Goal: Task Accomplishment & Management: Complete application form

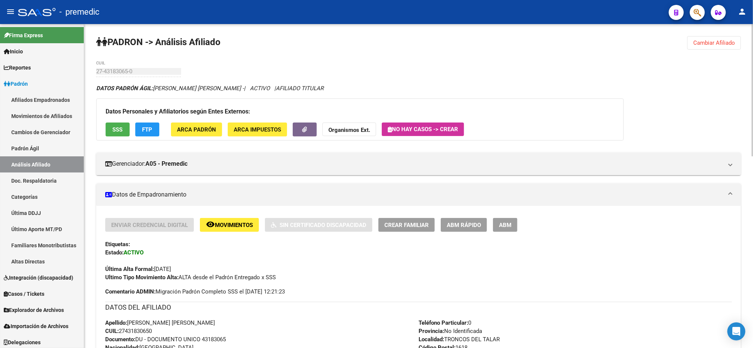
click at [455, 224] on span "ABM Rápido" at bounding box center [464, 225] width 34 height 7
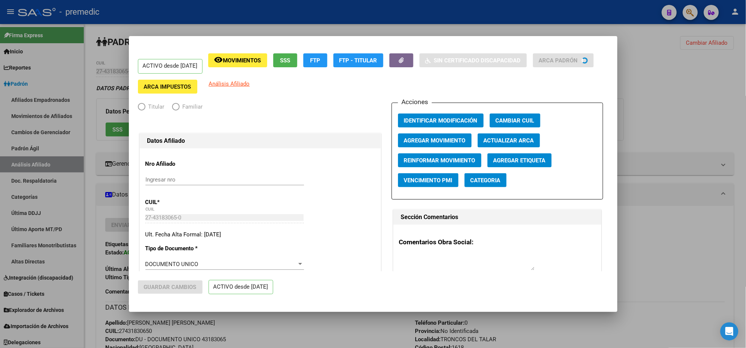
radio input "true"
type input "27-11828151-4"
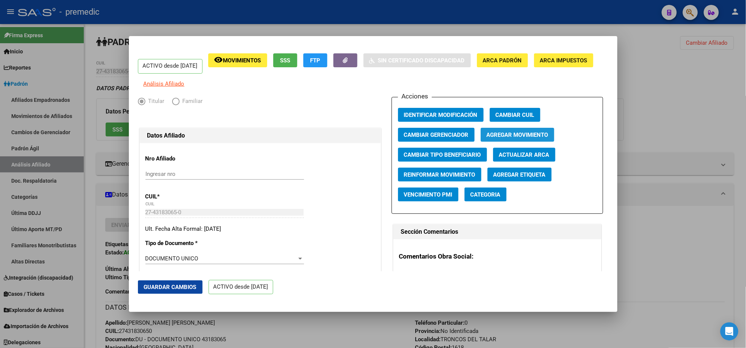
click at [494, 136] on button "Agregar Movimiento" at bounding box center [518, 135] width 74 height 14
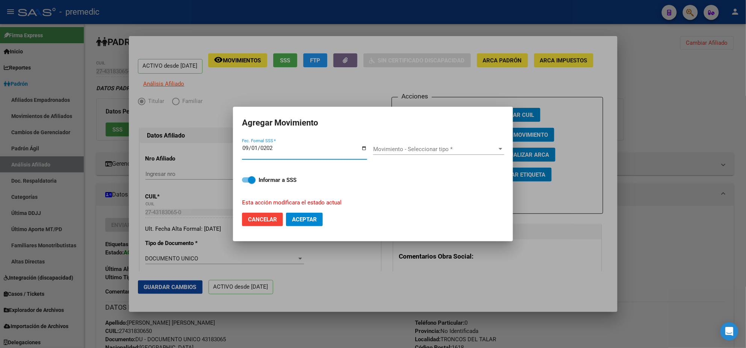
type input "[DATE]"
click at [439, 150] on span "Movimiento - Seleccionar tipo *" at bounding box center [435, 149] width 124 height 7
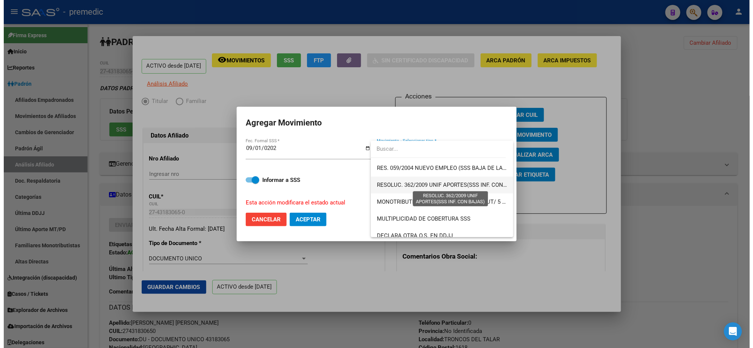
scroll to position [188, 0]
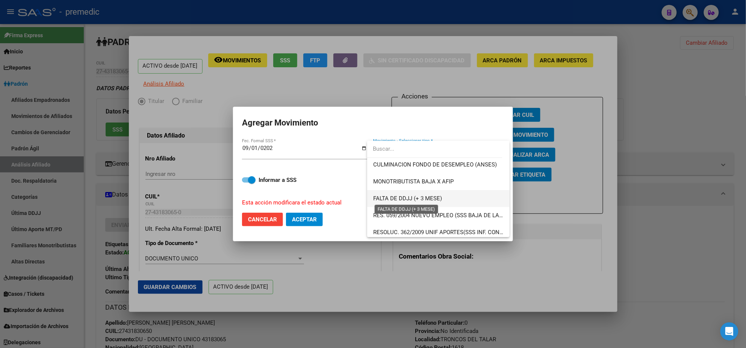
click at [413, 199] on span "FALTA DE DDJJ (+ 3 MESE)" at bounding box center [407, 198] width 69 height 7
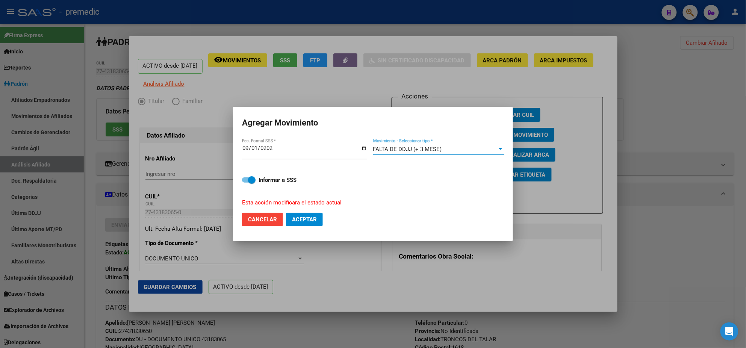
click at [254, 178] on span at bounding box center [252, 180] width 8 height 8
click at [246, 183] on input "Informar a SSS" at bounding box center [245, 183] width 0 height 0
click at [252, 179] on span at bounding box center [249, 179] width 14 height 5
click at [246, 183] on input "Informar a SSS" at bounding box center [245, 183] width 0 height 0
checkbox input "true"
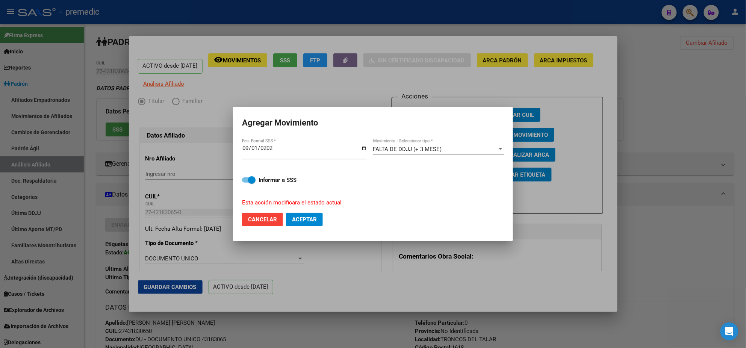
click at [304, 218] on span "Aceptar" at bounding box center [304, 219] width 25 height 7
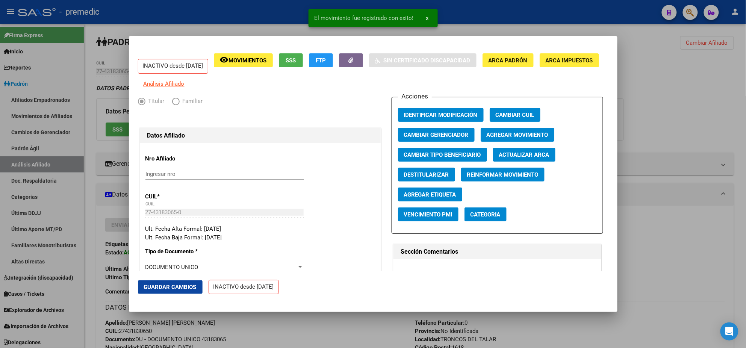
click at [312, 328] on div at bounding box center [373, 174] width 746 height 348
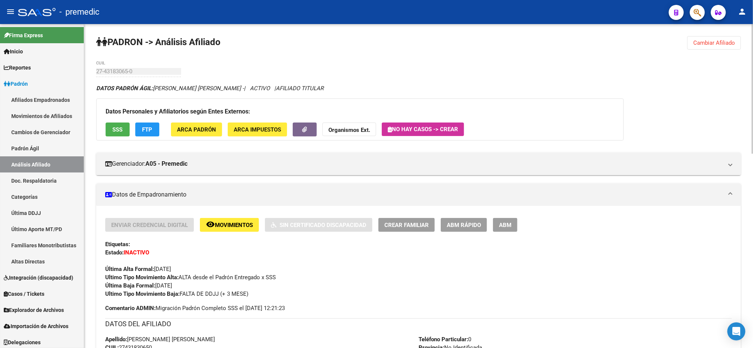
click at [688, 41] on button "Cambiar Afiliado" at bounding box center [714, 43] width 54 height 14
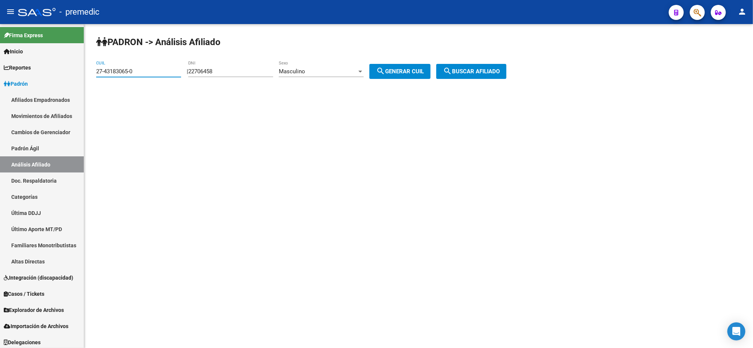
drag, startPoint x: 133, startPoint y: 69, endPoint x: 85, endPoint y: 70, distance: 48.9
click at [85, 70] on div "PADRON -> Análisis Afiliado 27-43183065-0 CUIL | 22706458 DNI Masculino Sexo se…" at bounding box center [418, 63] width 669 height 79
paste input "37007774-1"
type input "27-37007774-1"
click at [452, 72] on mat-icon "search" at bounding box center [447, 71] width 9 height 9
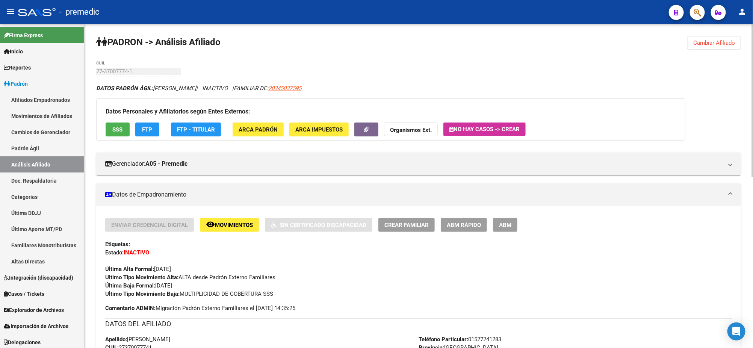
click at [148, 128] on span "FTP" at bounding box center [147, 129] width 10 height 7
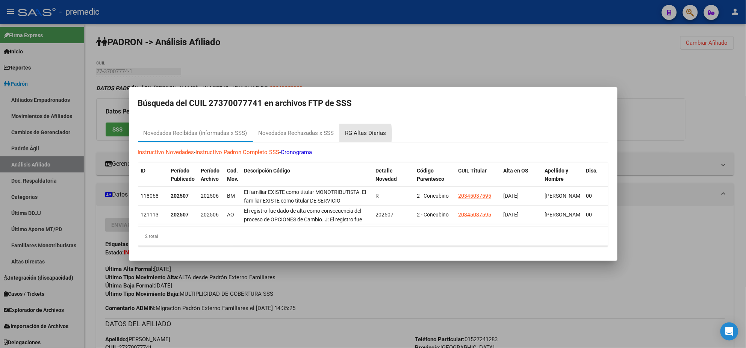
click at [347, 130] on div "RG Altas Diarias" at bounding box center [365, 133] width 41 height 9
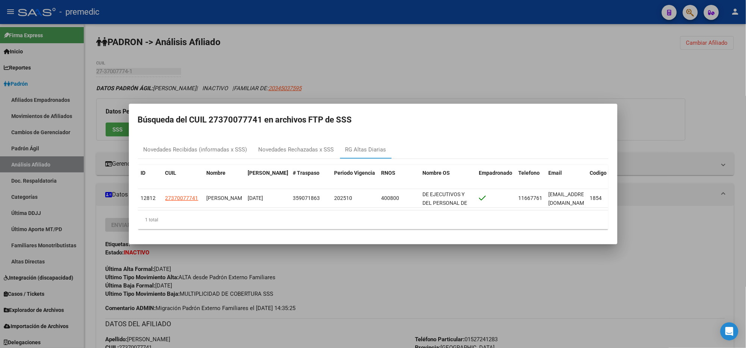
click at [384, 276] on div at bounding box center [373, 174] width 746 height 348
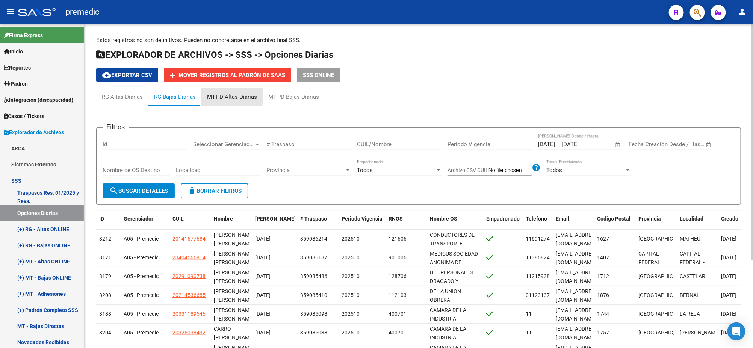
click at [230, 91] on div "MT-PD Altas Diarias" at bounding box center [231, 97] width 61 height 18
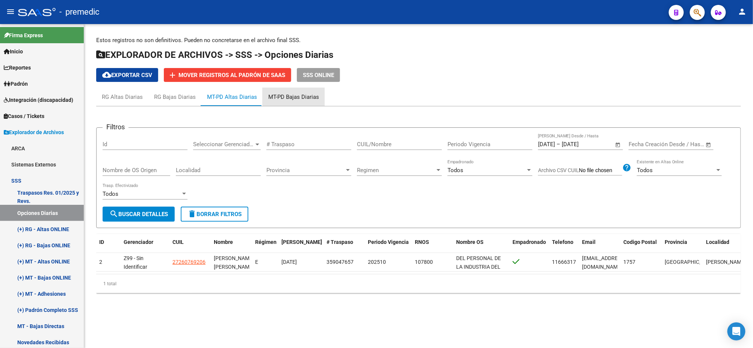
click at [299, 94] on div "MT-PD Bajas Diarias" at bounding box center [293, 97] width 51 height 8
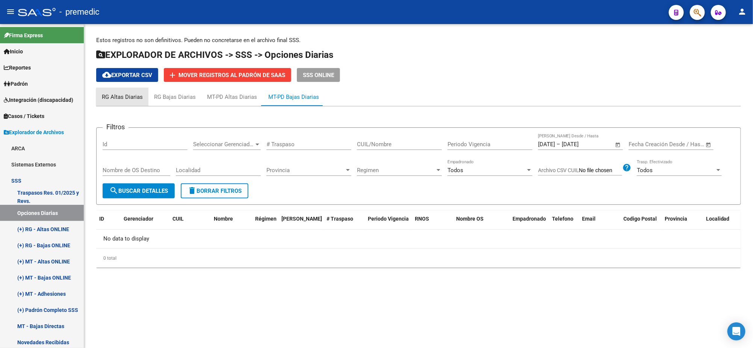
click at [145, 98] on div "RG Altas Diarias" at bounding box center [122, 97] width 52 height 18
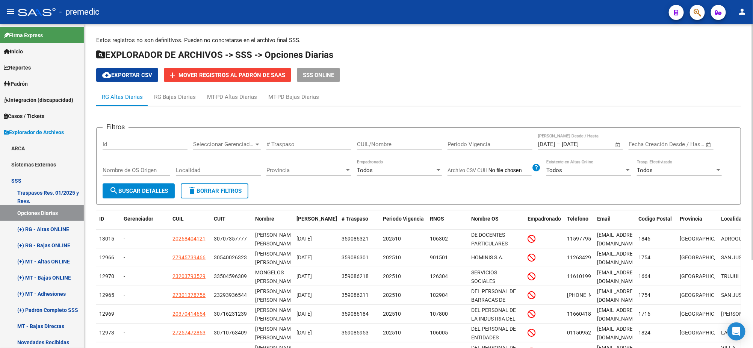
click at [714, 56] on h1 "EXPLORADOR DE ARCHIVOS -> SSS -> Opciones Diarias" at bounding box center [418, 55] width 645 height 13
click at [695, 92] on div "RG Altas Diarias RG Bajas Diarias MT-PD Altas Diarias MT-PD Bajas Diarias" at bounding box center [418, 97] width 645 height 18
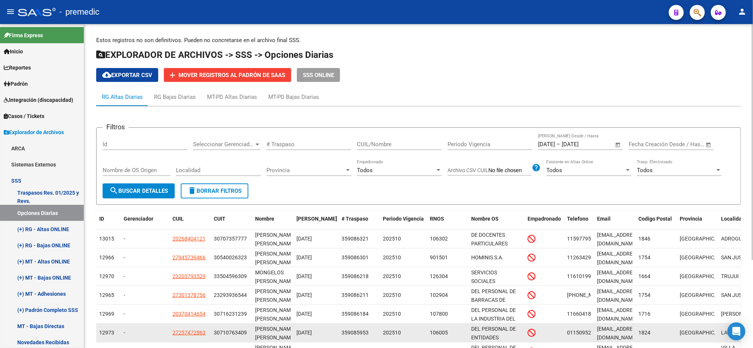
click at [563, 327] on datatable-body-cell at bounding box center [544, 333] width 39 height 18
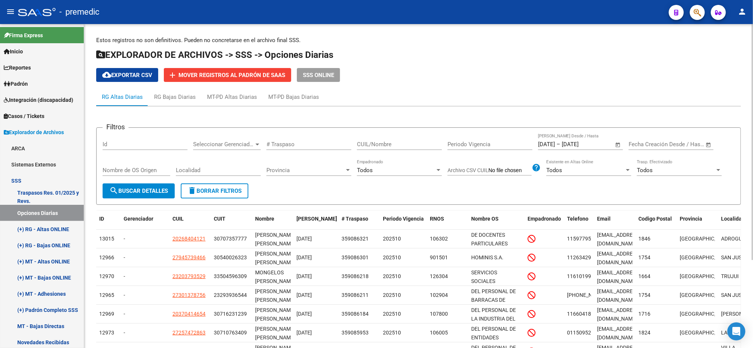
click at [706, 82] on div "Estos registros no son definitivos. Pueden no concretarse en el archivo final S…" at bounding box center [418, 240] width 645 height 409
